Goal: Download file/media

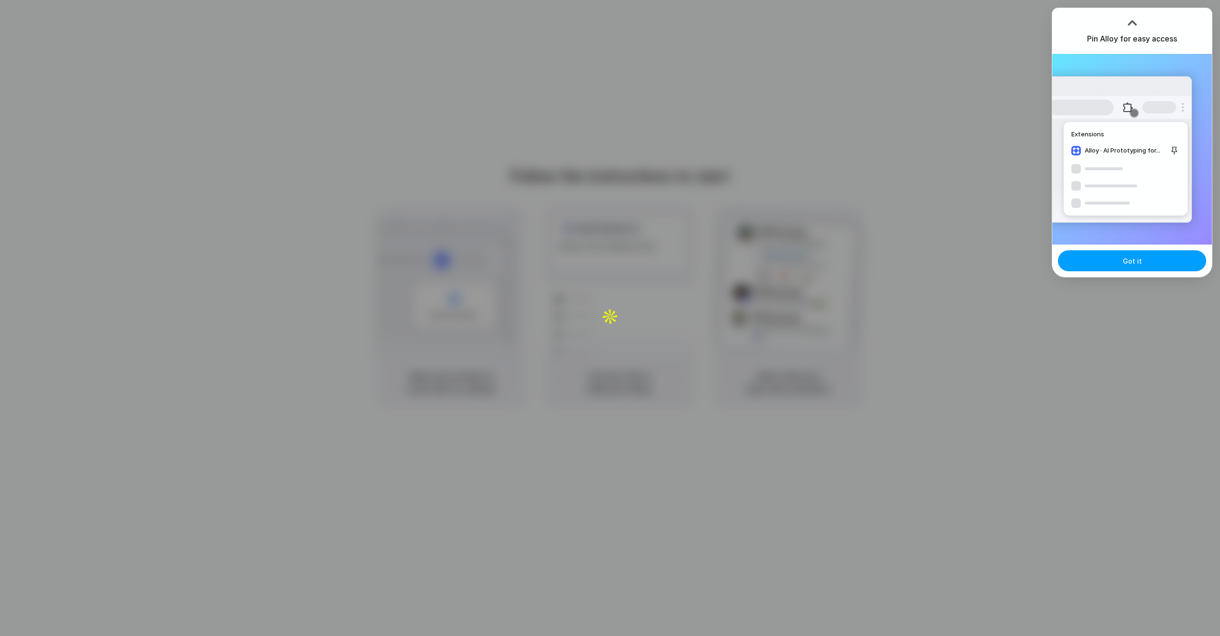
click at [1143, 267] on button "Got it" at bounding box center [1132, 260] width 148 height 21
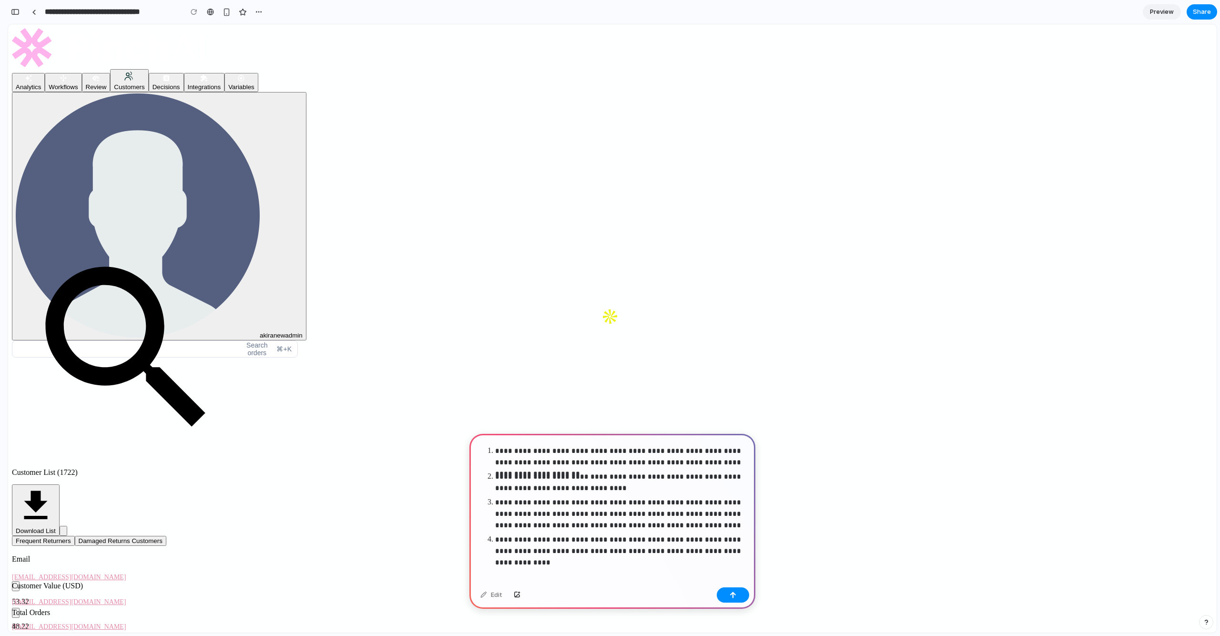
click at [574, 462] on p "**********" at bounding box center [621, 456] width 252 height 23
click at [587, 463] on p "**********" at bounding box center [621, 451] width 252 height 34
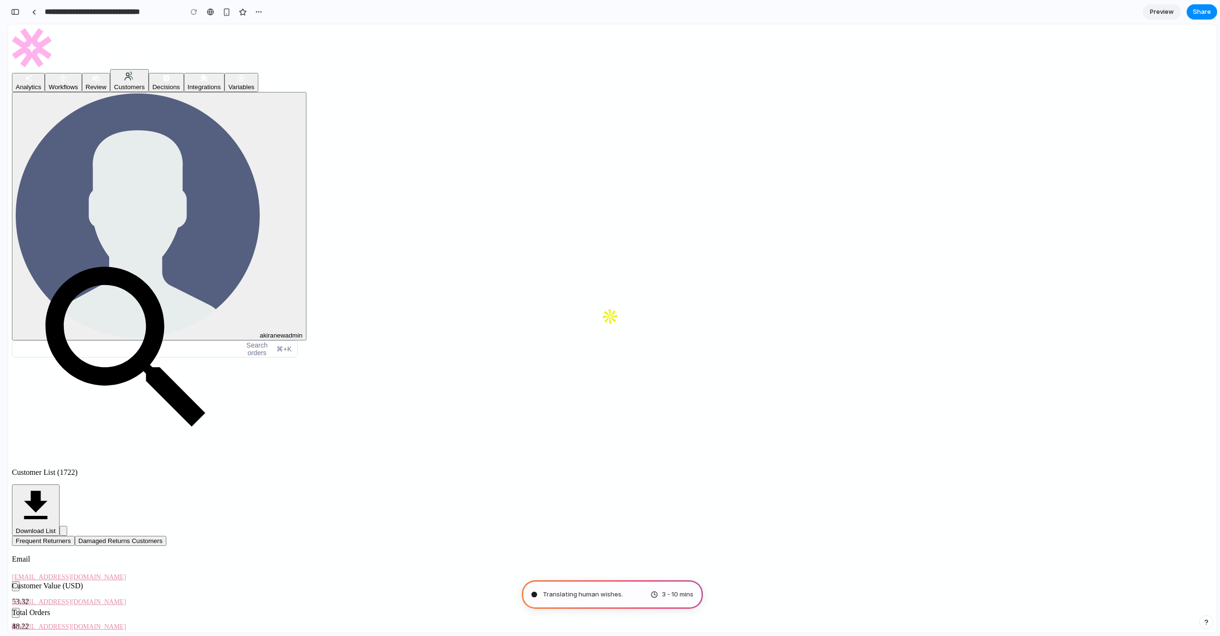
type input "**********"
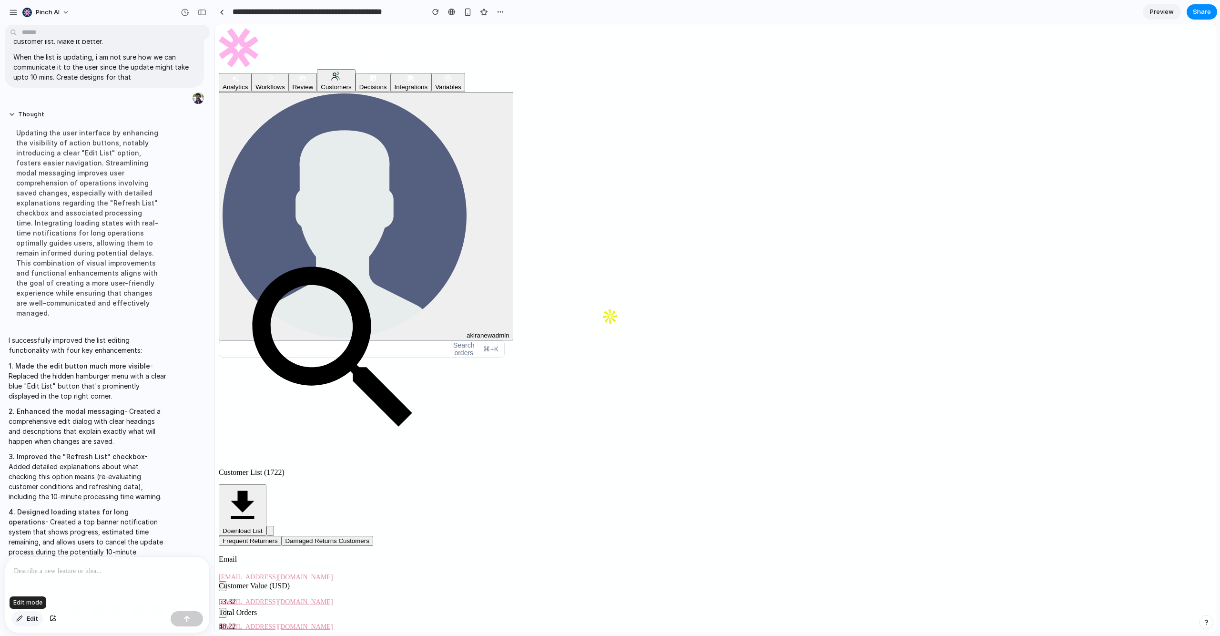
click at [21, 619] on div "button" at bounding box center [19, 619] width 7 height 6
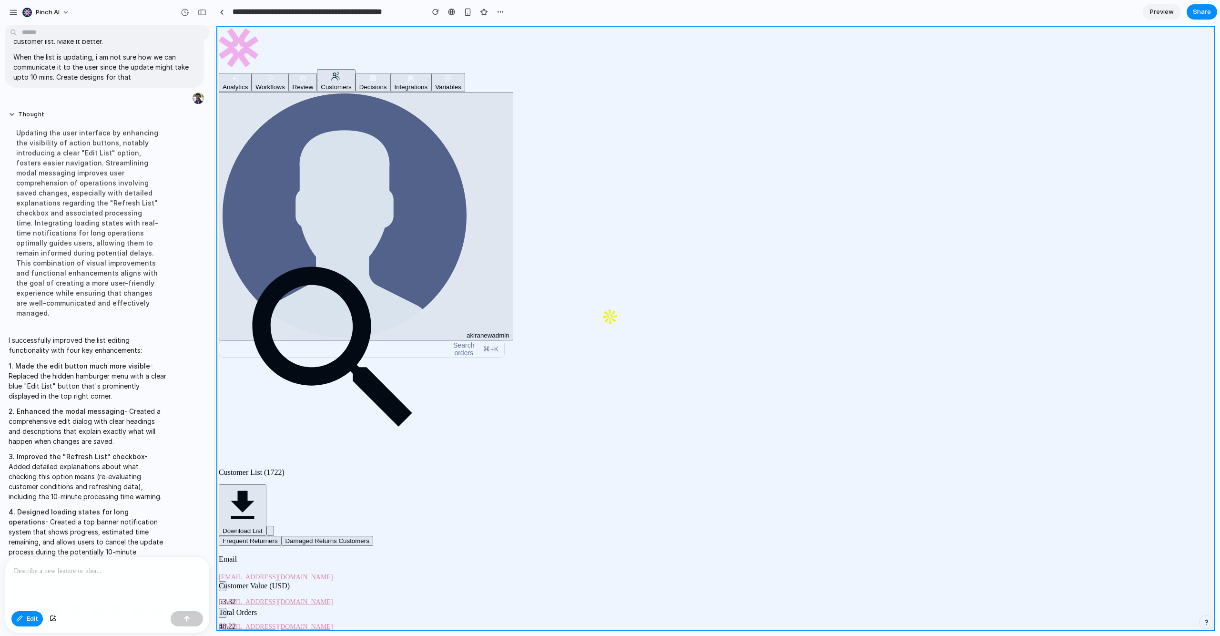
click at [592, 399] on div at bounding box center [716, 328] width 1002 height 608
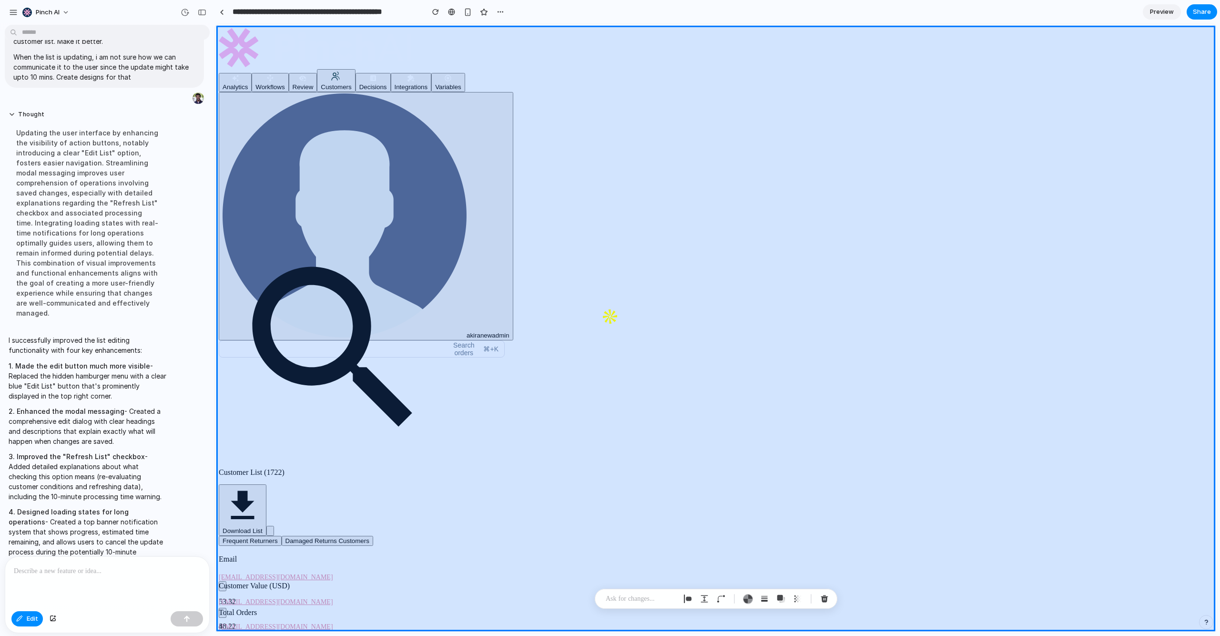
click at [559, 403] on div at bounding box center [716, 328] width 1002 height 608
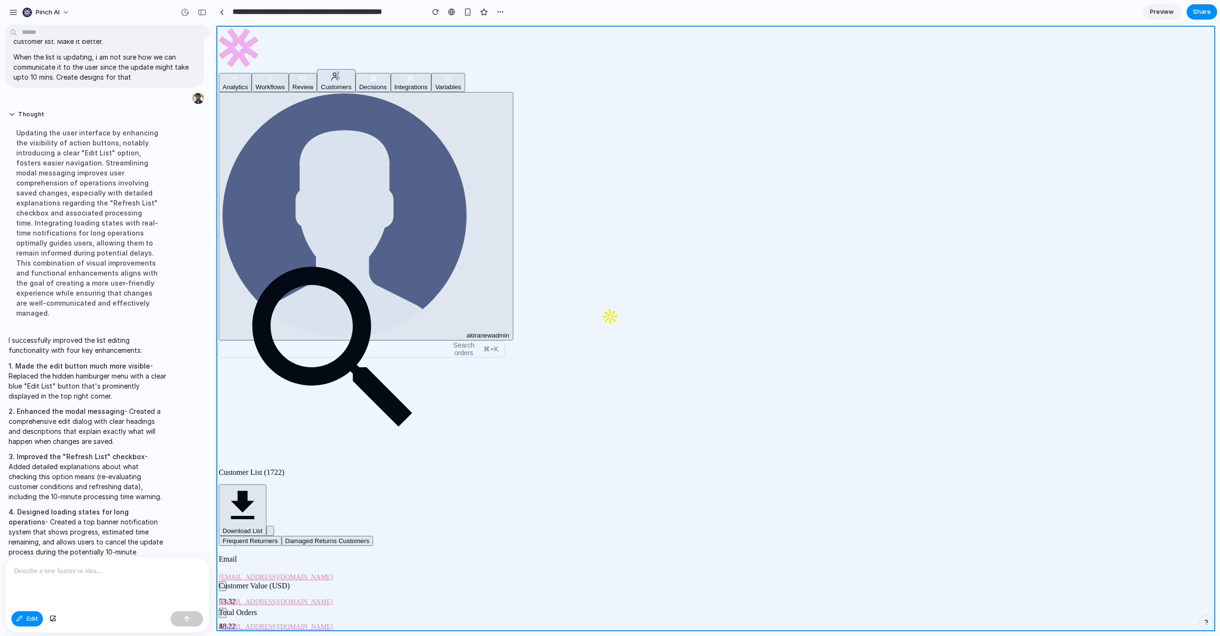
click at [559, 403] on div at bounding box center [716, 328] width 1002 height 608
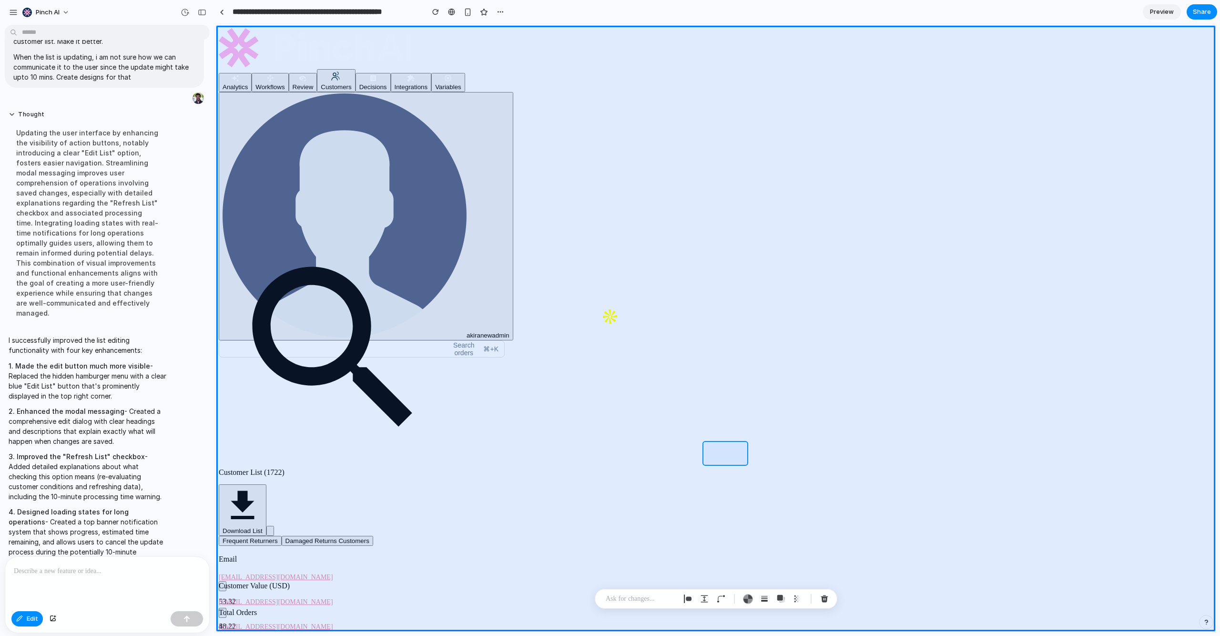
click at [730, 452] on div at bounding box center [716, 328] width 1002 height 608
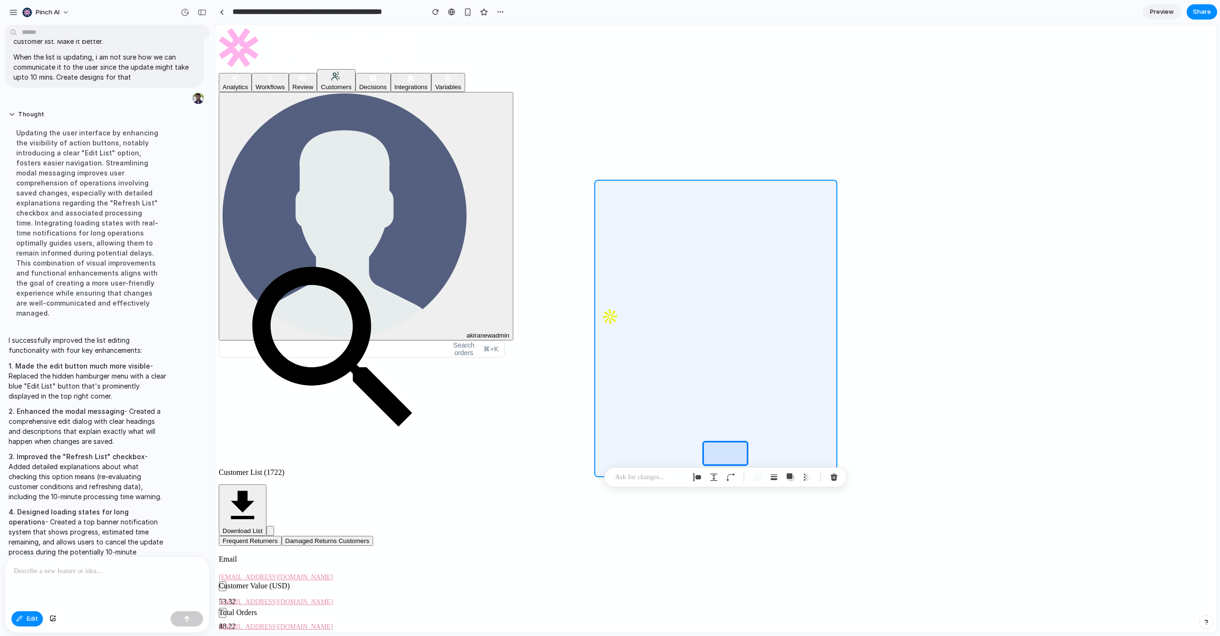
click at [675, 188] on div at bounding box center [716, 328] width 1002 height 608
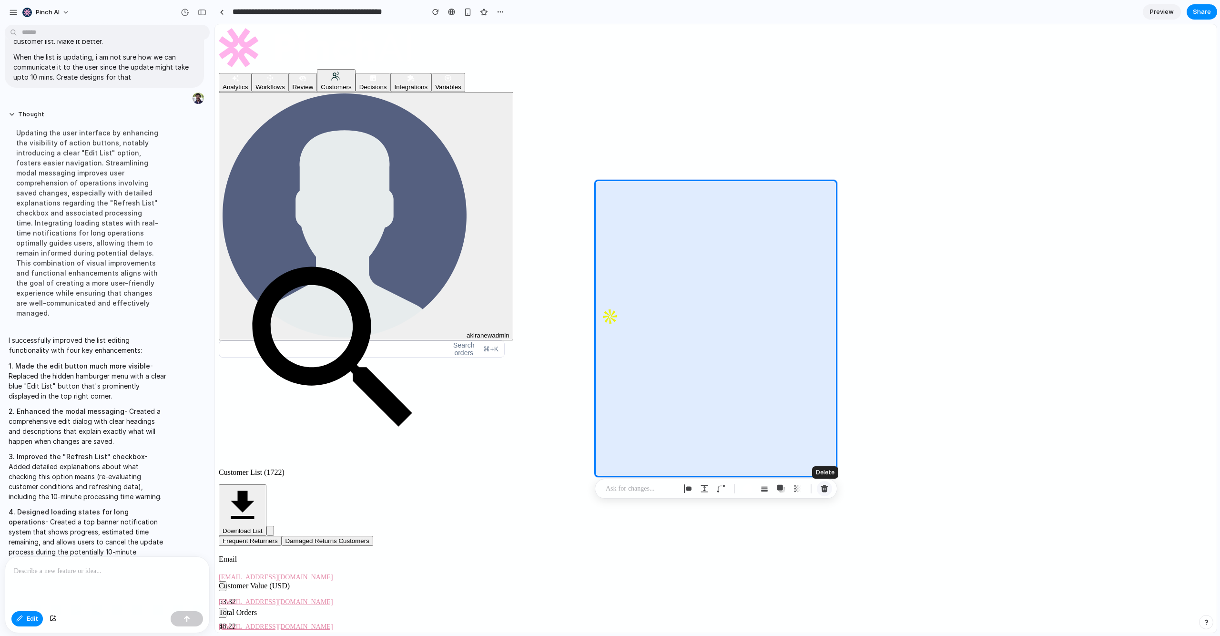
click at [825, 489] on div "button" at bounding box center [824, 488] width 9 height 9
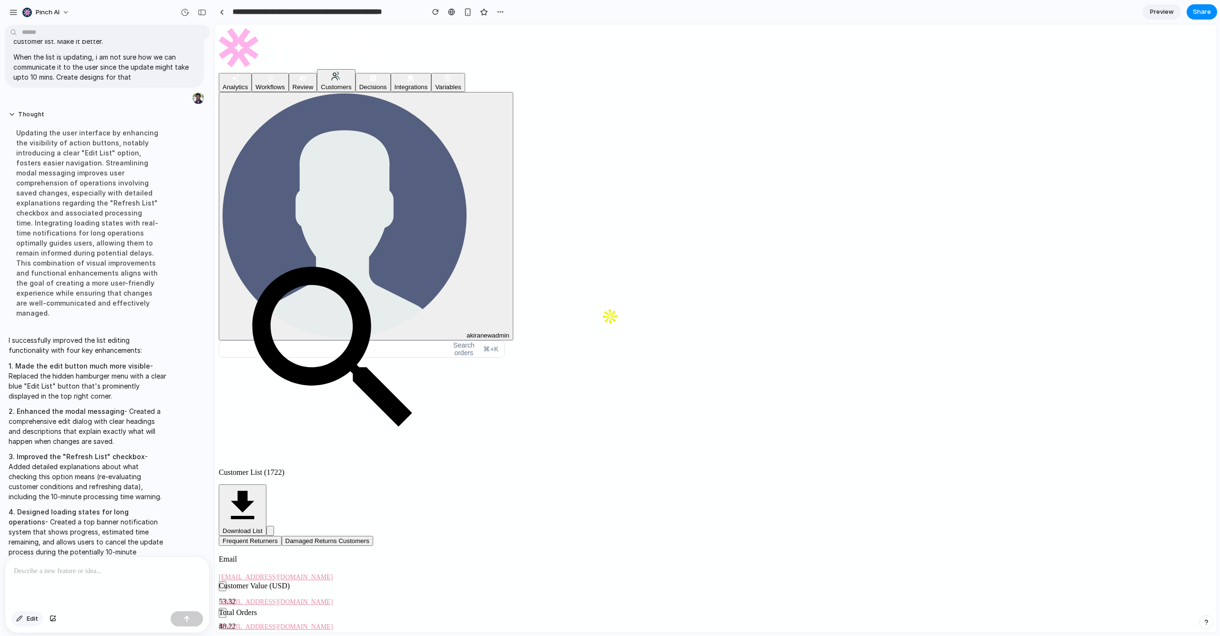
click at [26, 618] on button "Edit" at bounding box center [26, 618] width 31 height 15
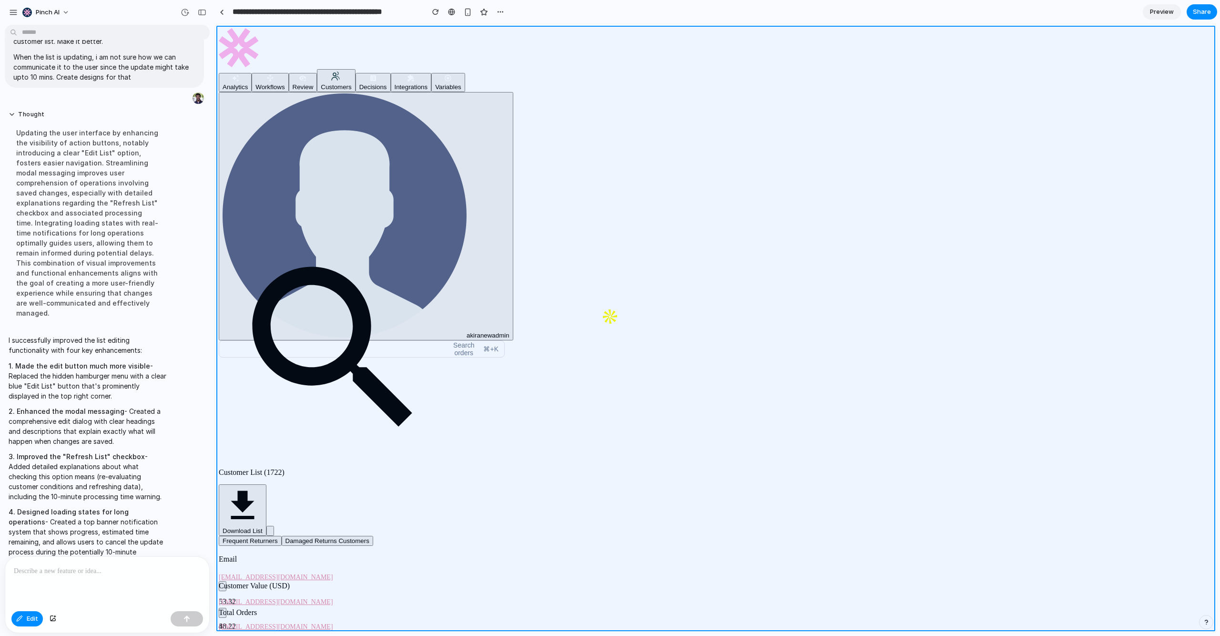
click at [480, 374] on div at bounding box center [716, 328] width 1002 height 608
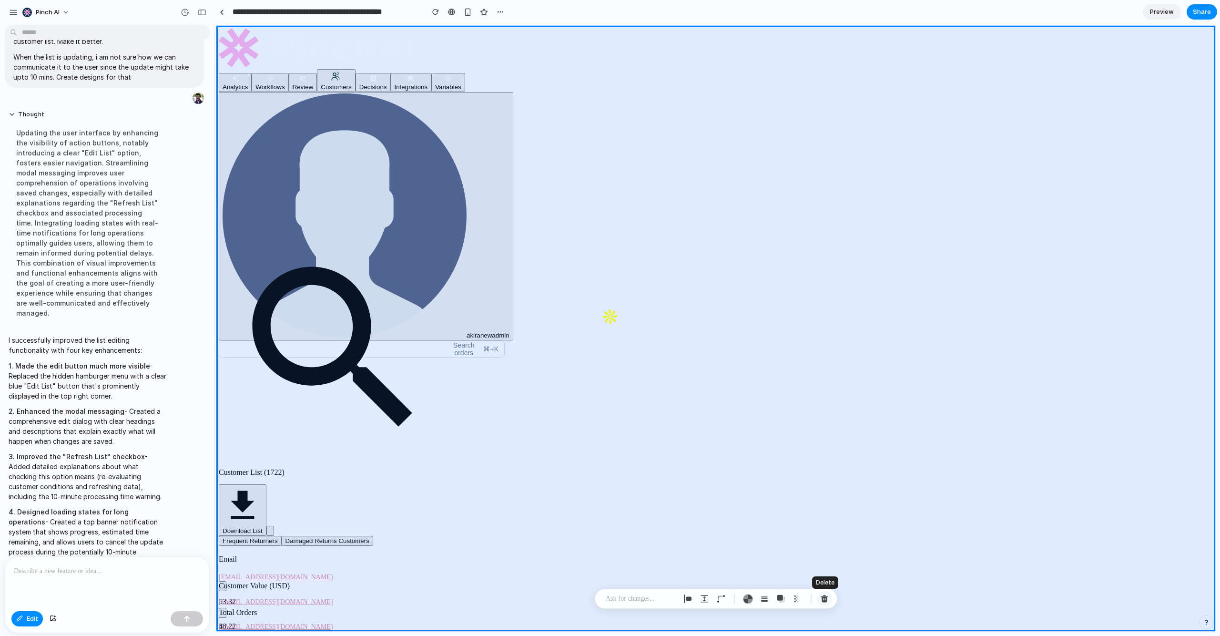
click at [825, 602] on div "button" at bounding box center [824, 598] width 9 height 9
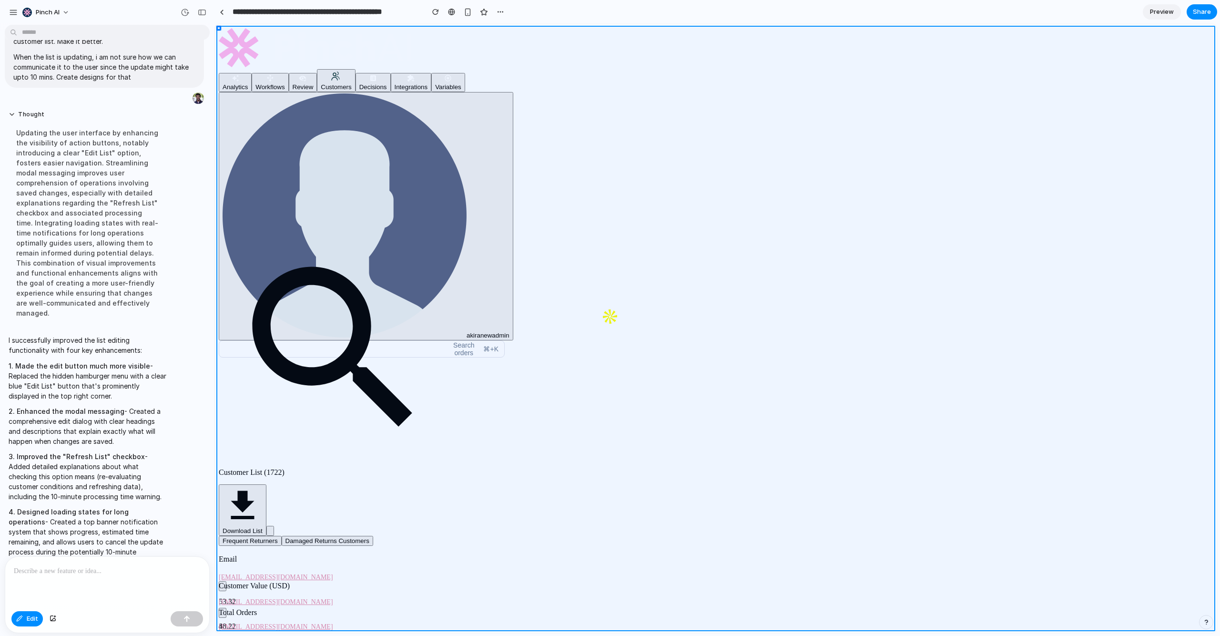
click at [720, 55] on div at bounding box center [716, 328] width 1002 height 608
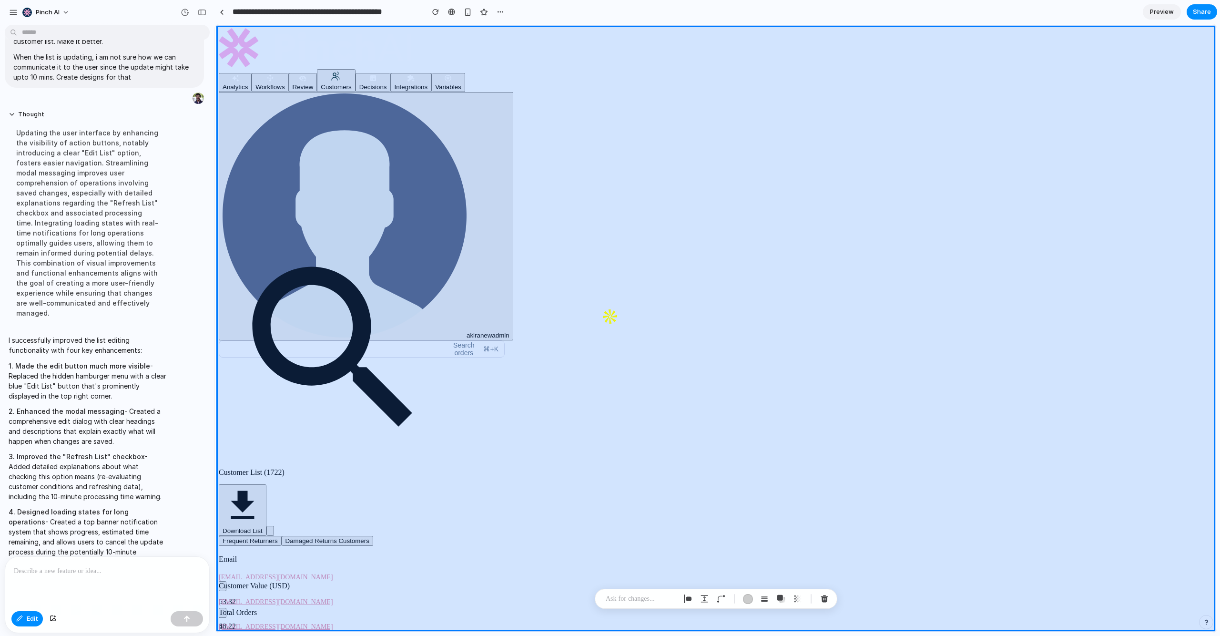
click at [718, 57] on div at bounding box center [716, 328] width 1002 height 608
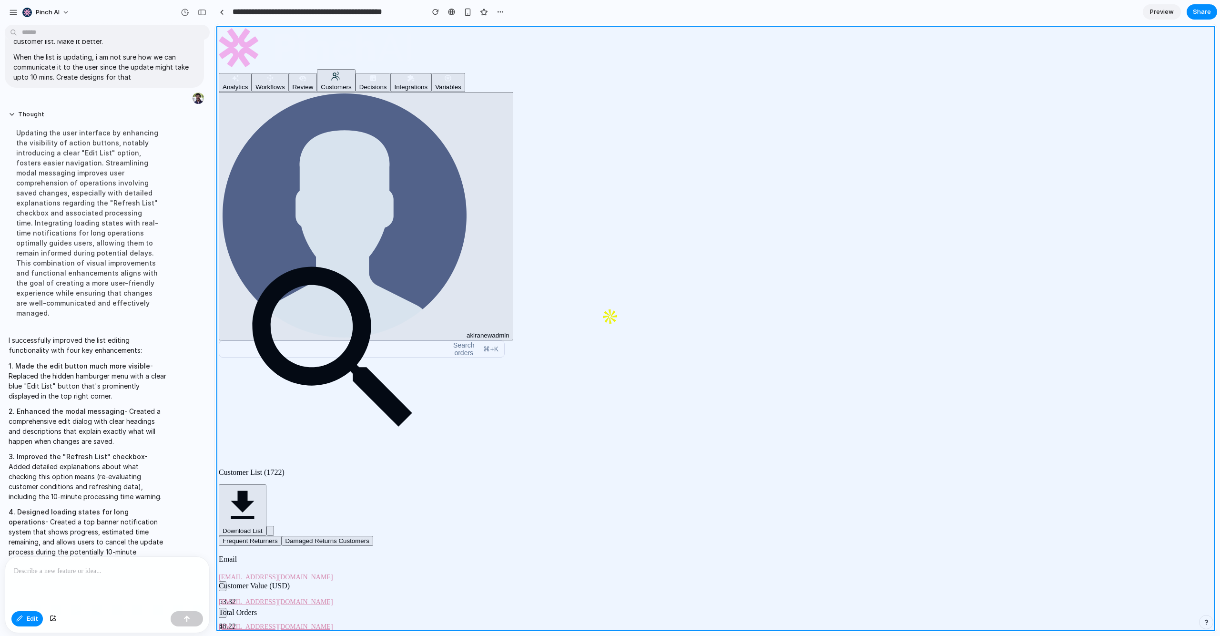
click at [718, 56] on div at bounding box center [716, 328] width 1002 height 608
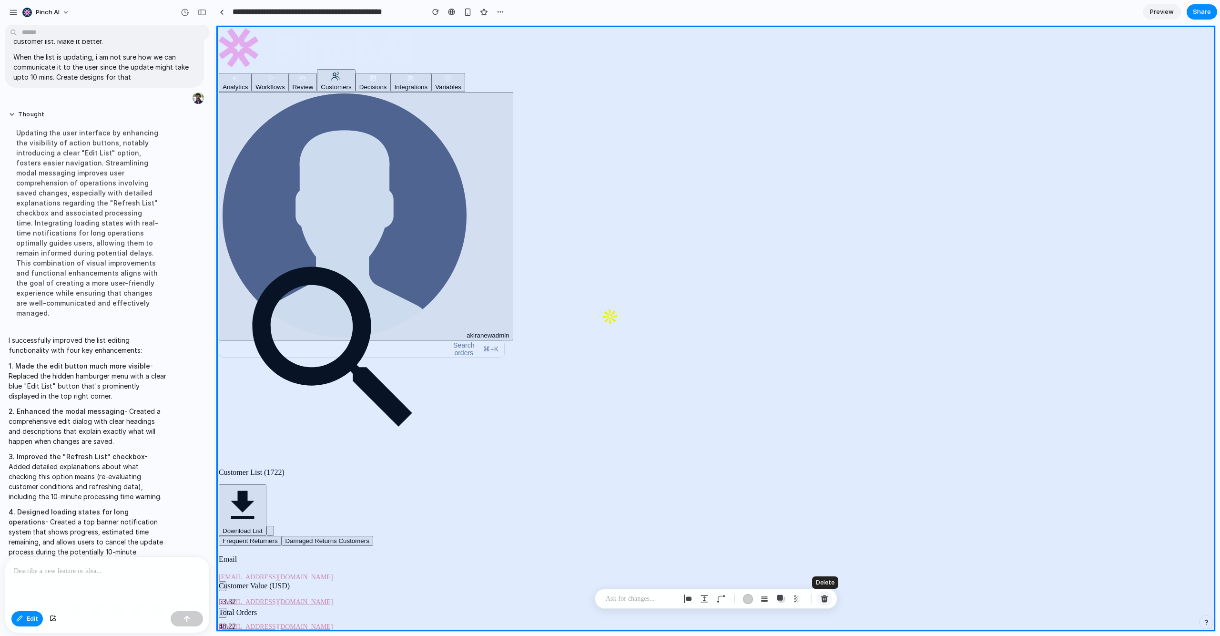
click at [824, 594] on div "button" at bounding box center [824, 598] width 9 height 9
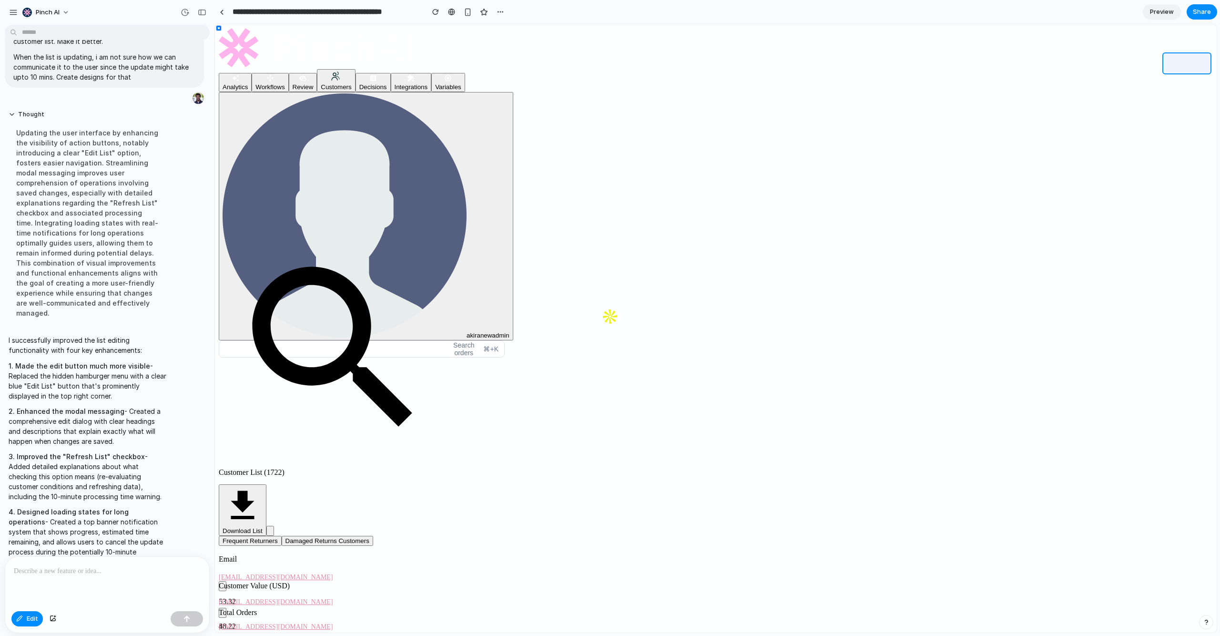
click at [1191, 66] on div at bounding box center [716, 328] width 1002 height 608
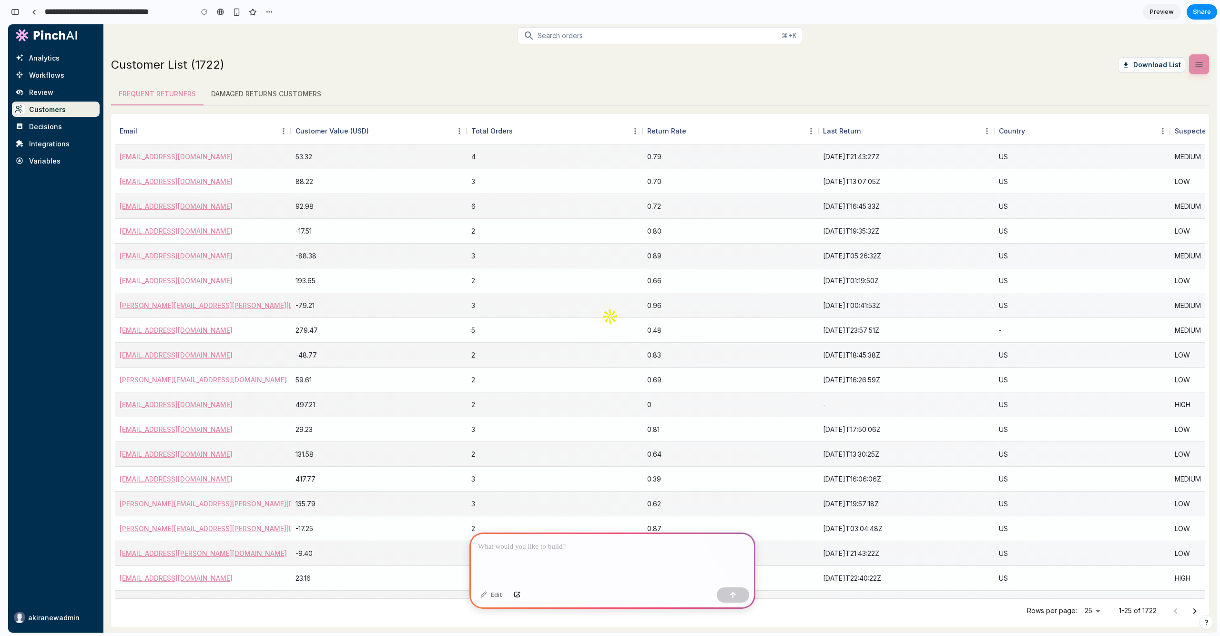
click at [1204, 65] on button "button" at bounding box center [1199, 64] width 20 height 20
click at [1203, 63] on icon "button" at bounding box center [1199, 65] width 10 height 10
click at [1174, 63] on button "Download List" at bounding box center [1151, 64] width 67 height 15
